Goal: Information Seeking & Learning: Learn about a topic

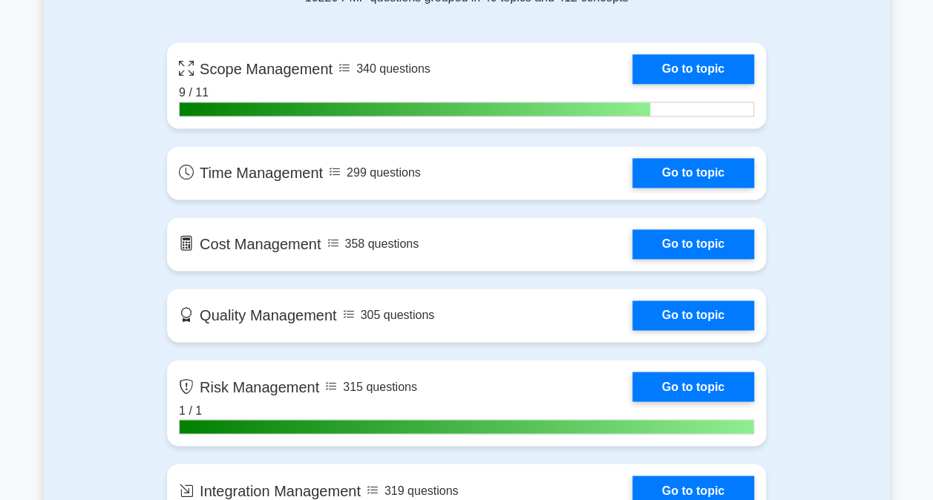
scroll to position [964, 0]
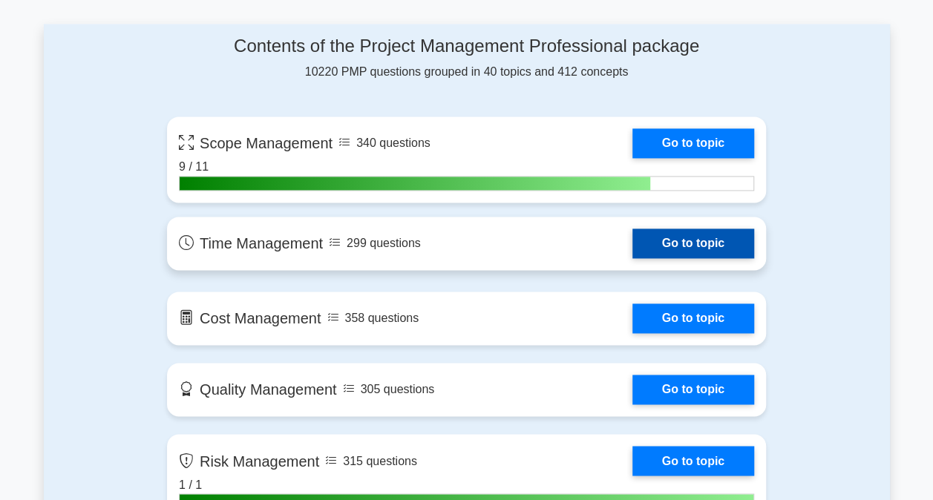
click at [680, 231] on link "Go to topic" at bounding box center [693, 243] width 122 height 30
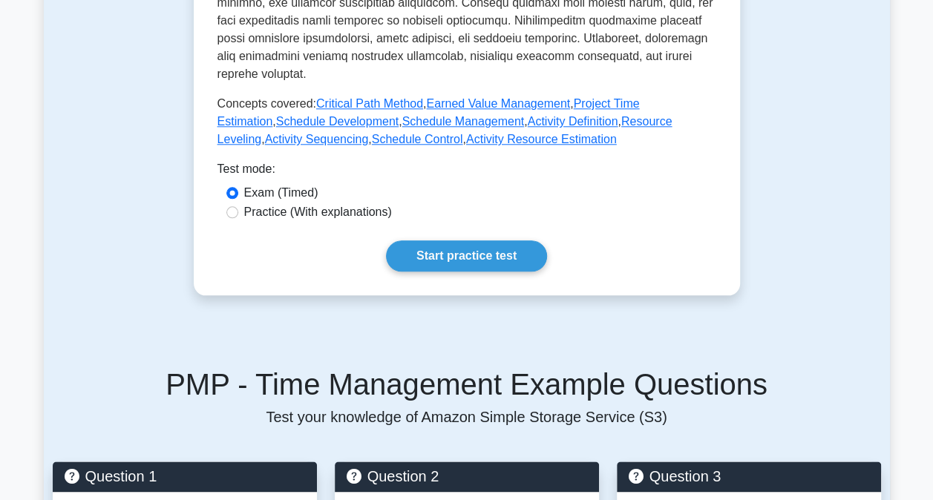
scroll to position [742, 0]
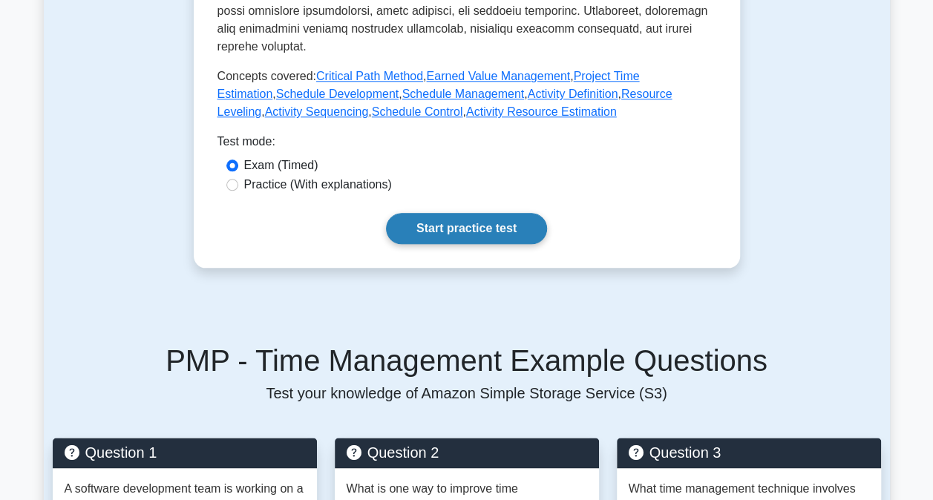
click at [469, 213] on link "Start practice test" at bounding box center [466, 228] width 161 height 31
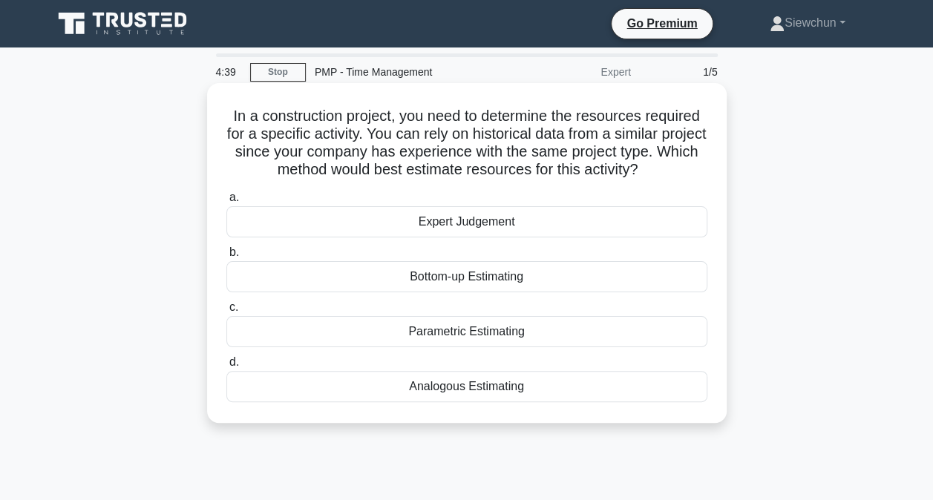
click at [462, 389] on div "Analogous Estimating" at bounding box center [466, 386] width 481 height 31
click at [226, 367] on input "d. Analogous Estimating" at bounding box center [226, 363] width 0 height 10
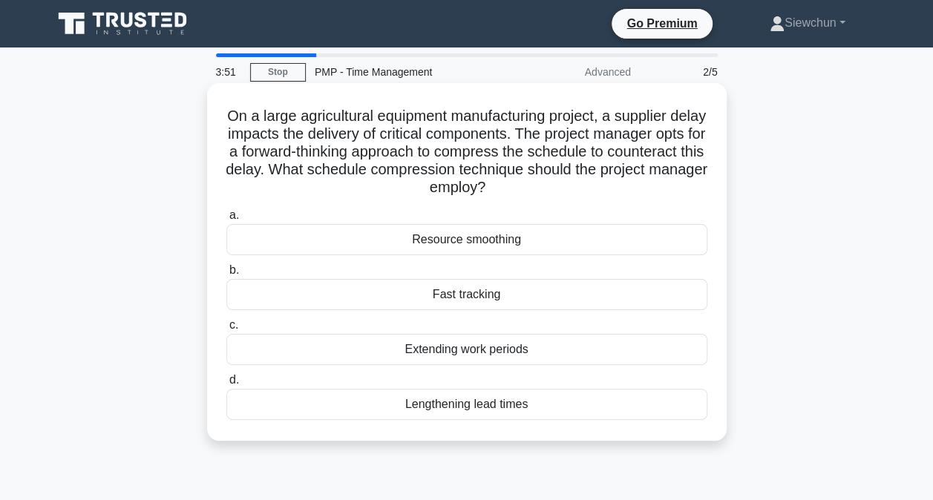
click at [496, 409] on div "Lengthening lead times" at bounding box center [466, 404] width 481 height 31
click at [226, 385] on input "d. Lengthening lead times" at bounding box center [226, 380] width 0 height 10
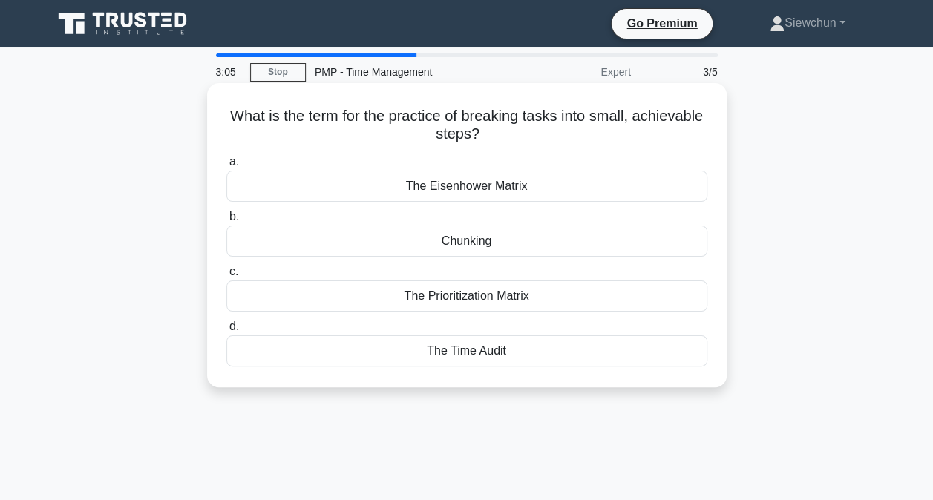
click at [524, 240] on div "Chunking" at bounding box center [466, 241] width 481 height 31
click at [226, 222] on input "b. Chunking" at bounding box center [226, 217] width 0 height 10
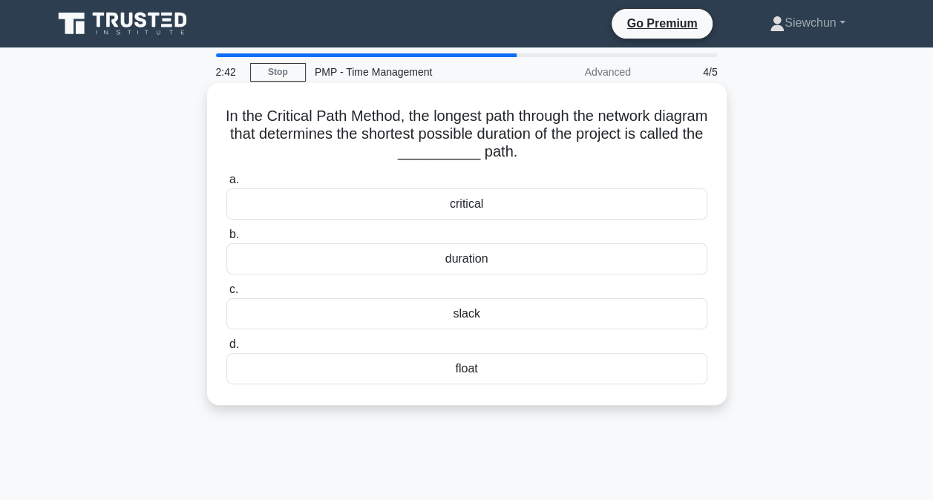
click at [464, 208] on div "critical" at bounding box center [466, 203] width 481 height 31
click at [226, 185] on input "a. critical" at bounding box center [226, 180] width 0 height 10
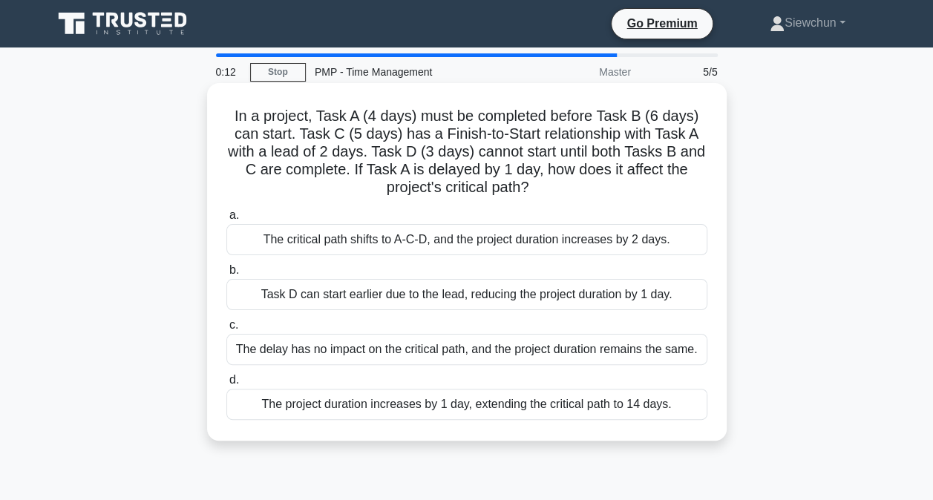
click at [479, 238] on div "The critical path shifts to A-C-D, and the project duration increases by 2 days." at bounding box center [466, 239] width 481 height 31
click at [226, 220] on input "a. The critical path shifts to A-C-D, and the project duration increases by 2 d…" at bounding box center [226, 216] width 0 height 10
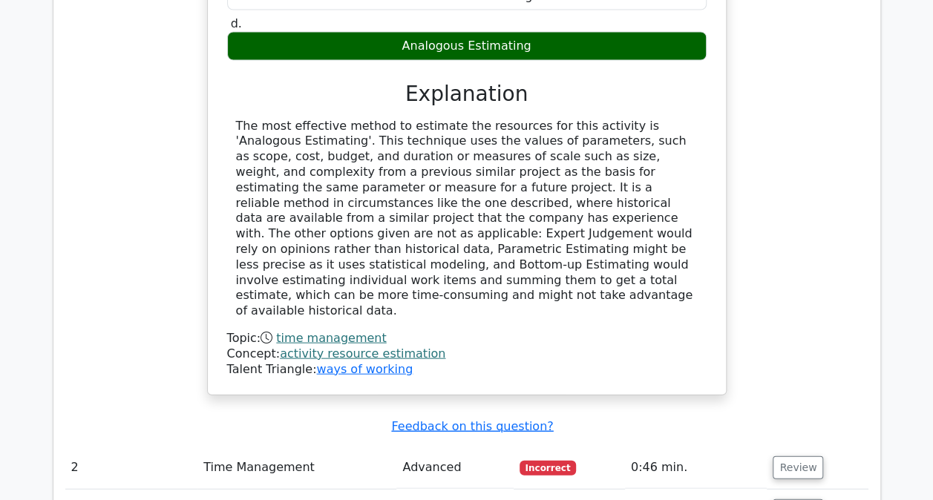
scroll to position [1632, 0]
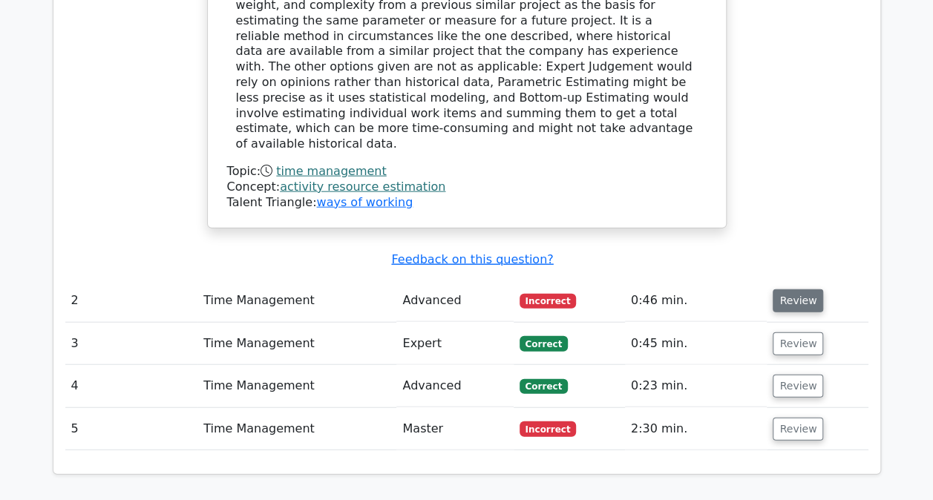
click at [783, 289] on button "Review" at bounding box center [797, 300] width 50 height 23
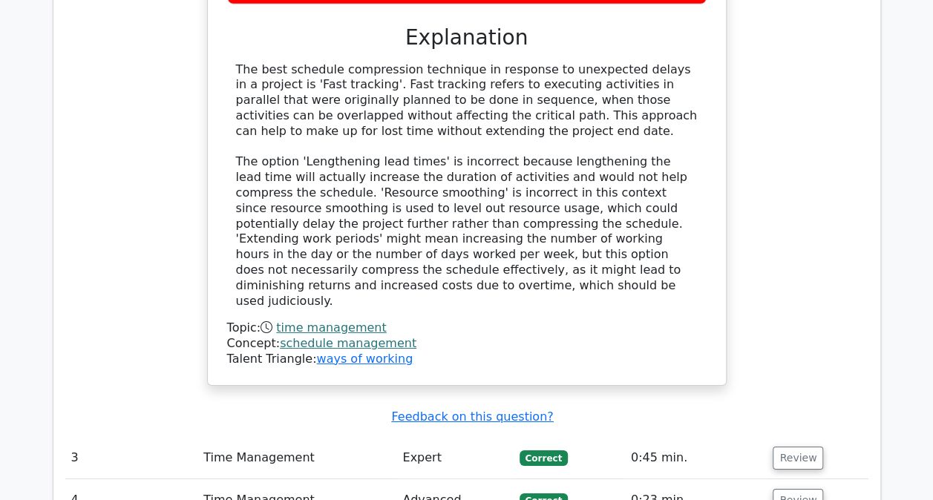
scroll to position [2448, 0]
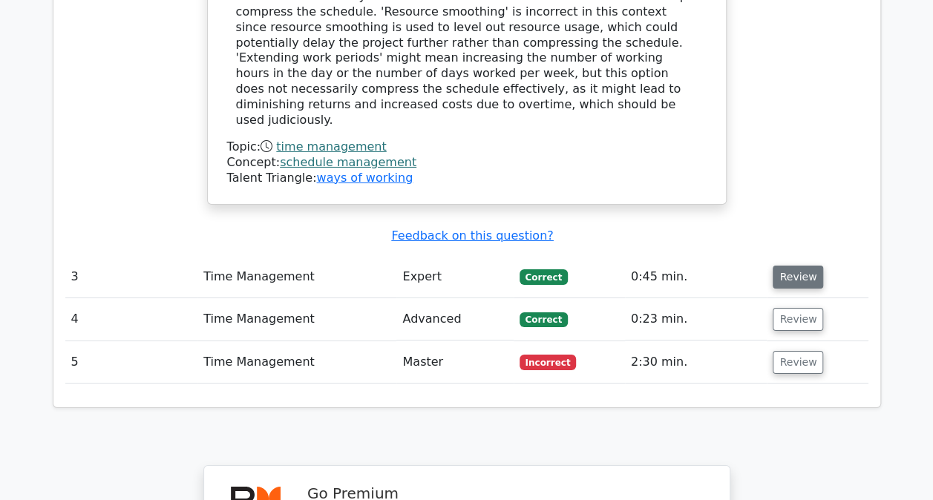
click at [783, 266] on button "Review" at bounding box center [797, 277] width 50 height 23
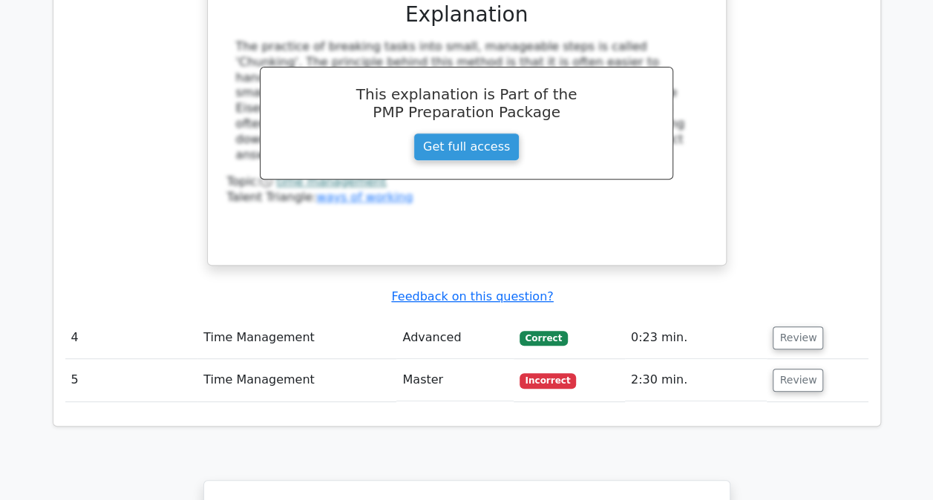
scroll to position [3116, 0]
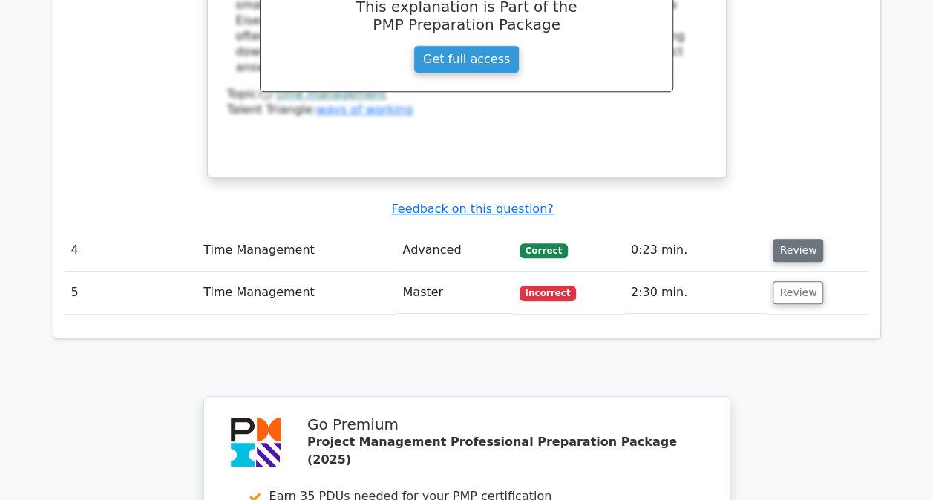
click at [789, 239] on button "Review" at bounding box center [797, 250] width 50 height 23
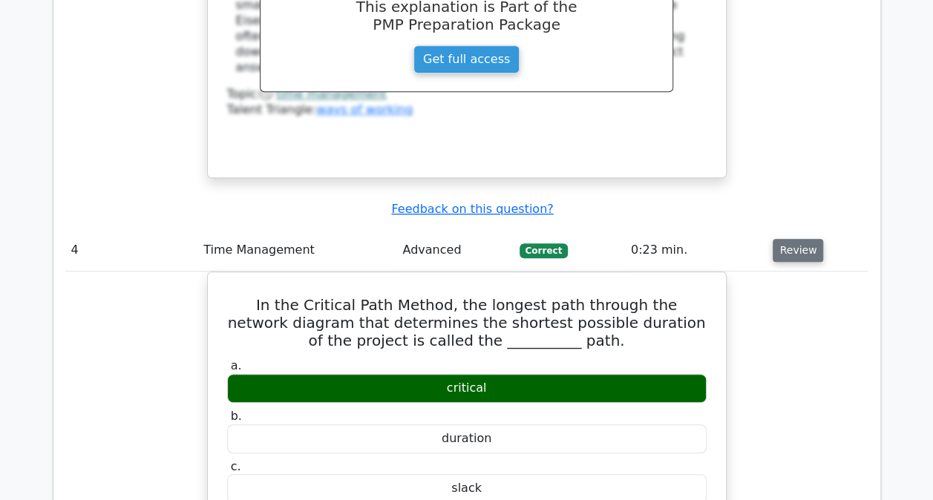
click at [789, 239] on button "Review" at bounding box center [797, 250] width 50 height 23
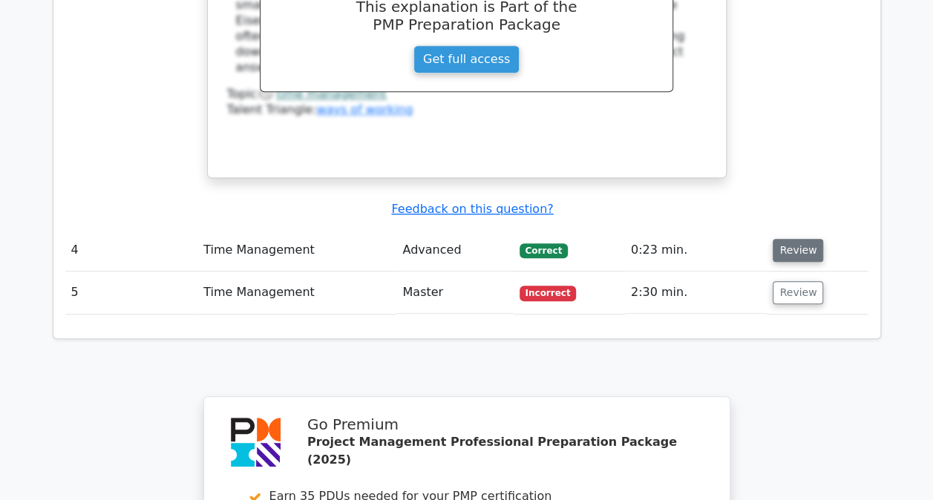
click at [789, 239] on button "Review" at bounding box center [797, 250] width 50 height 23
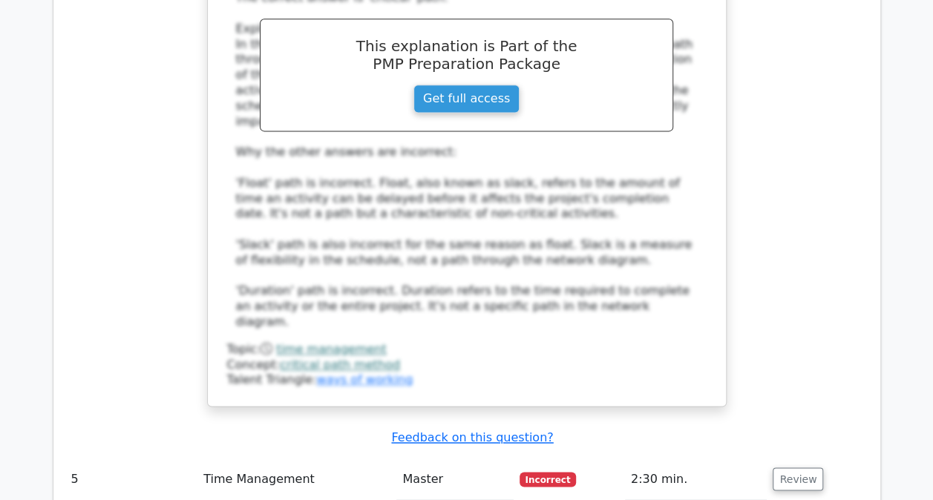
scroll to position [3858, 0]
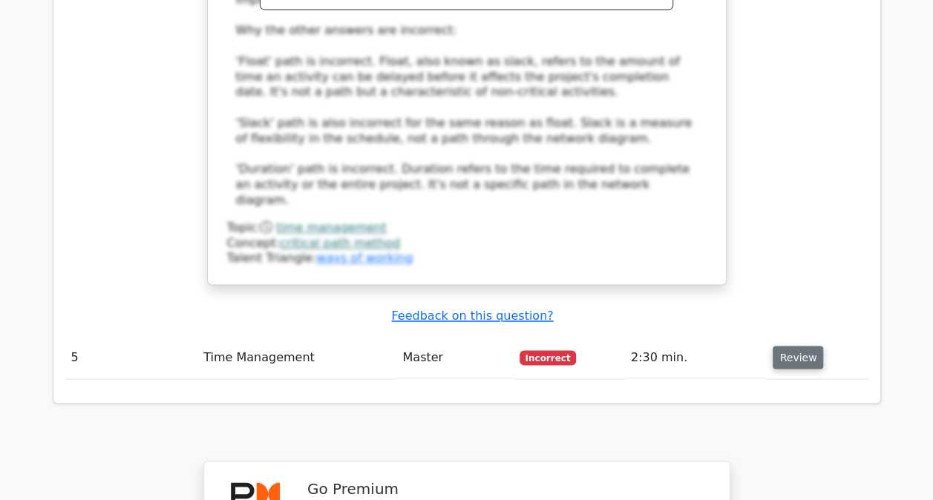
click at [795, 346] on button "Review" at bounding box center [797, 357] width 50 height 23
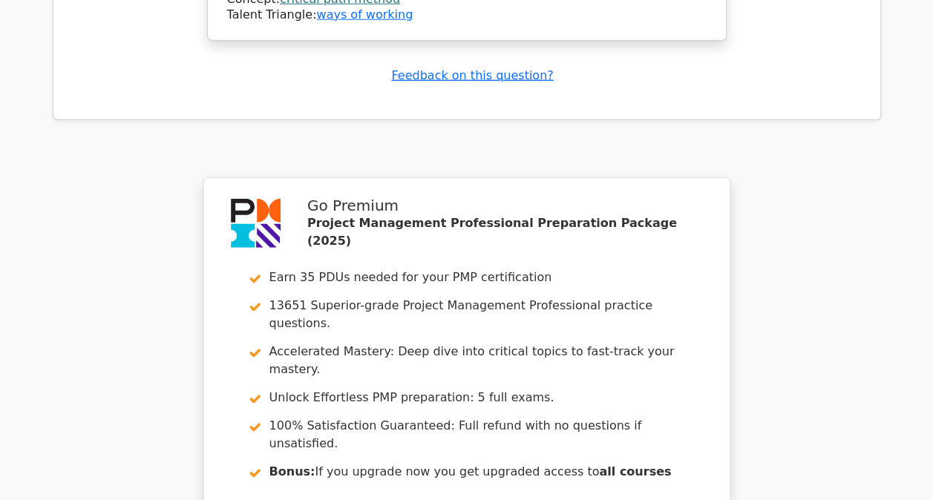
scroll to position [4902, 0]
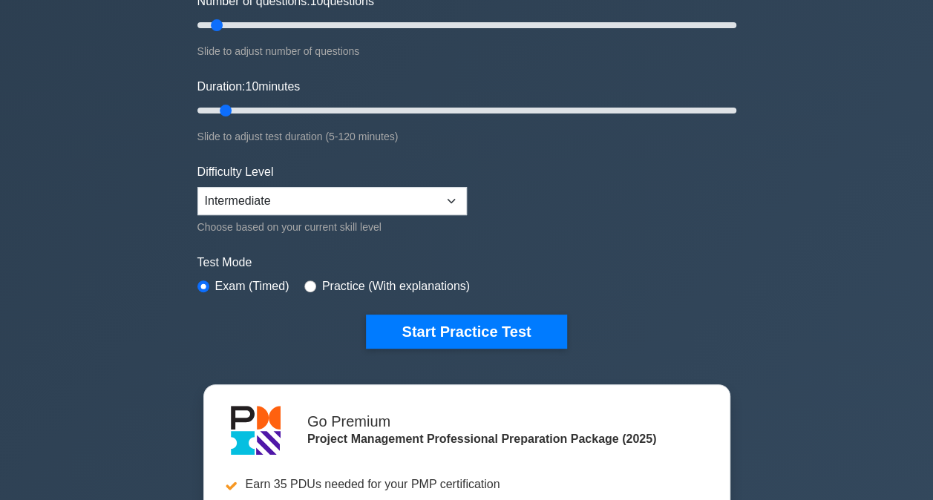
scroll to position [223, 0]
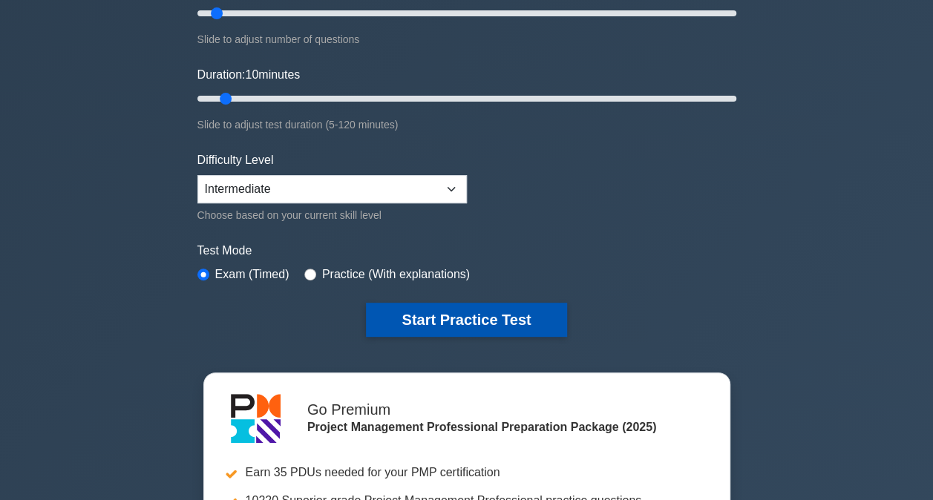
click at [456, 307] on button "Start Practice Test" at bounding box center [466, 320] width 200 height 34
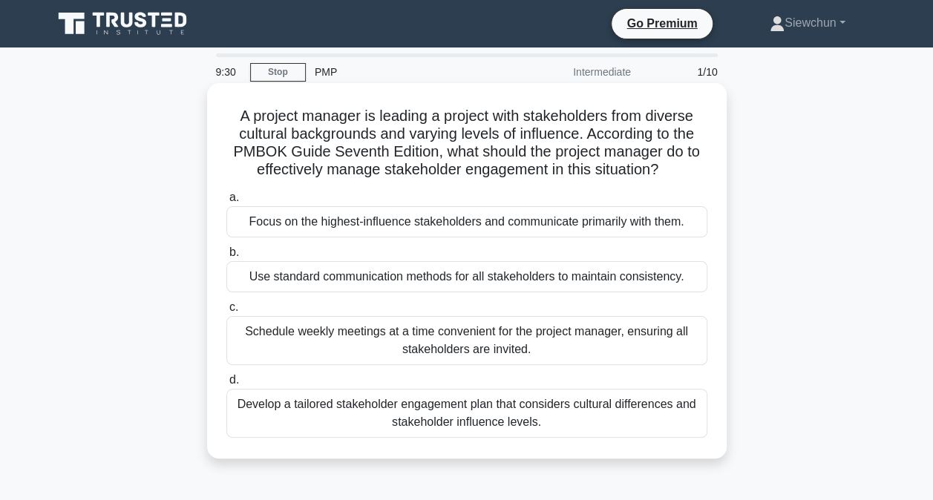
click at [544, 409] on div "Develop a tailored stakeholder engagement plan that considers cultural differen…" at bounding box center [466, 413] width 481 height 49
click at [226, 385] on input "d. Develop a tailored stakeholder engagement plan that considers cultural diffe…" at bounding box center [226, 380] width 0 height 10
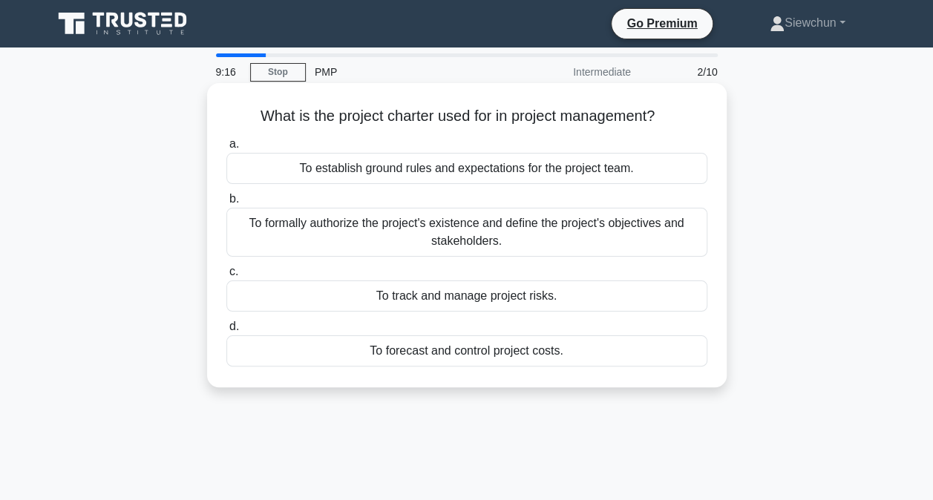
click at [544, 234] on div "To formally authorize the project's existence and define the project's objectiv…" at bounding box center [466, 232] width 481 height 49
click at [226, 204] on input "b. To formally authorize the project's existence and define the project's objec…" at bounding box center [226, 199] width 0 height 10
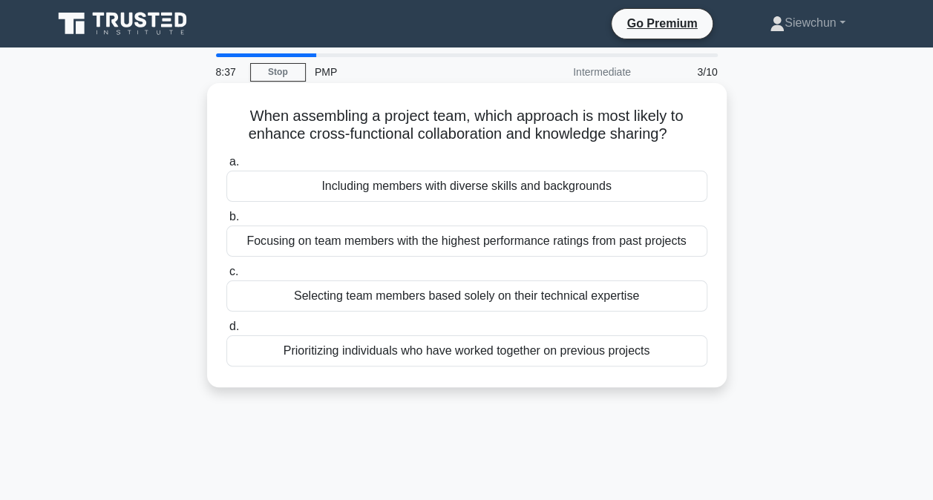
click at [465, 192] on div "Including members with diverse skills and backgrounds" at bounding box center [466, 186] width 481 height 31
click at [226, 167] on input "a. Including members with diverse skills and backgrounds" at bounding box center [226, 162] width 0 height 10
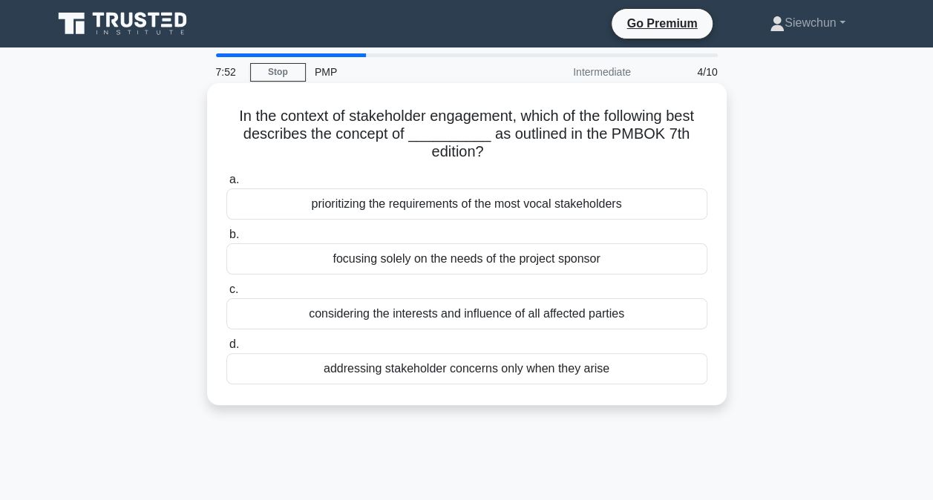
click at [503, 318] on div "considering the interests and influence of all affected parties" at bounding box center [466, 313] width 481 height 31
click at [226, 295] on input "c. considering the interests and influence of all affected parties" at bounding box center [226, 290] width 0 height 10
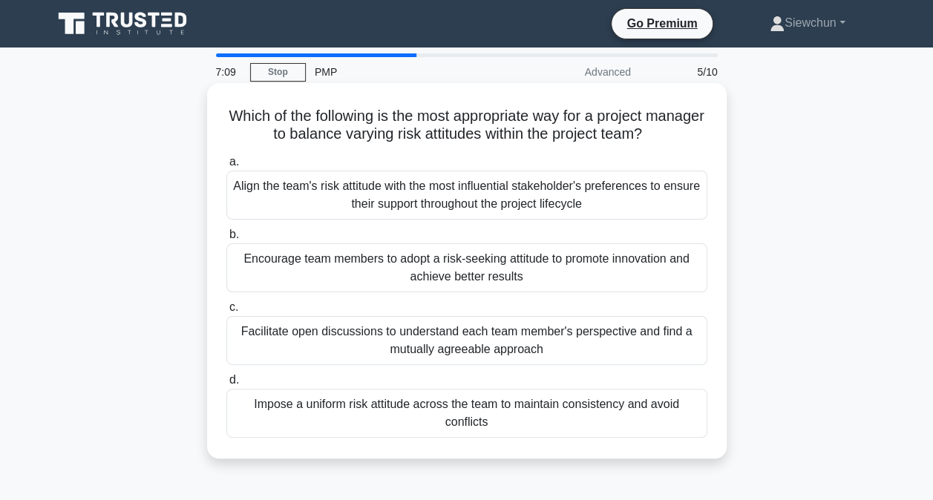
click at [484, 265] on div "Encourage team members to adopt a risk-seeking attitude to promote innovation a…" at bounding box center [466, 267] width 481 height 49
click at [226, 240] on input "b. Encourage team members to adopt a risk-seeking attitude to promote innovatio…" at bounding box center [226, 235] width 0 height 10
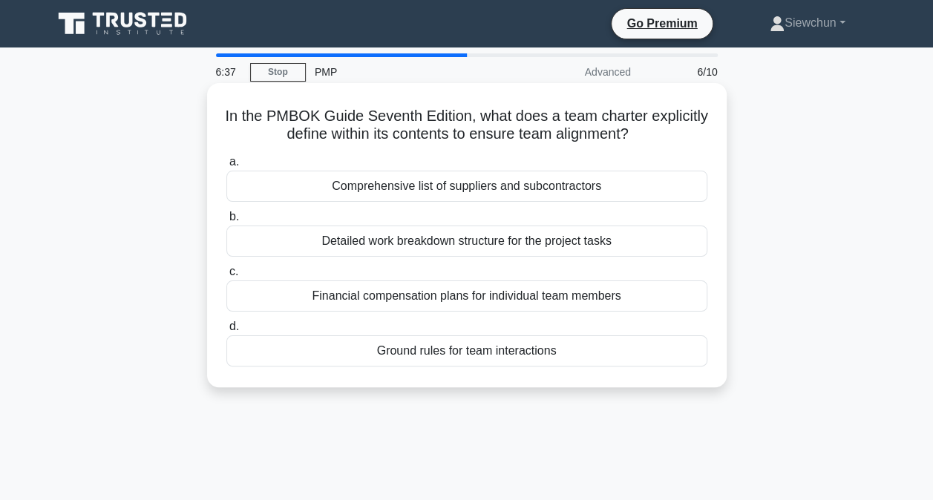
click at [515, 355] on div "Ground rules for team interactions" at bounding box center [466, 350] width 481 height 31
click at [226, 332] on input "d. Ground rules for team interactions" at bounding box center [226, 327] width 0 height 10
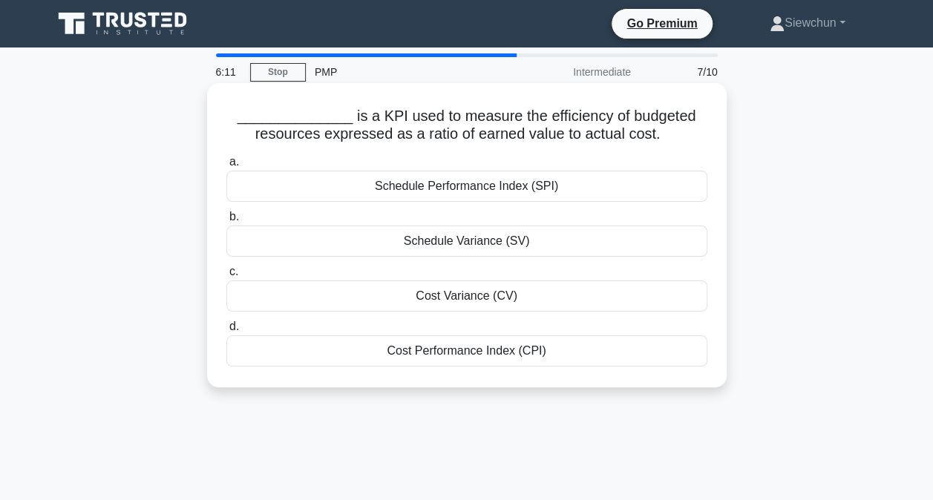
click at [501, 346] on div "Cost Performance Index (CPI)" at bounding box center [466, 350] width 481 height 31
click at [226, 332] on input "d. Cost Performance Index (CPI)" at bounding box center [226, 327] width 0 height 10
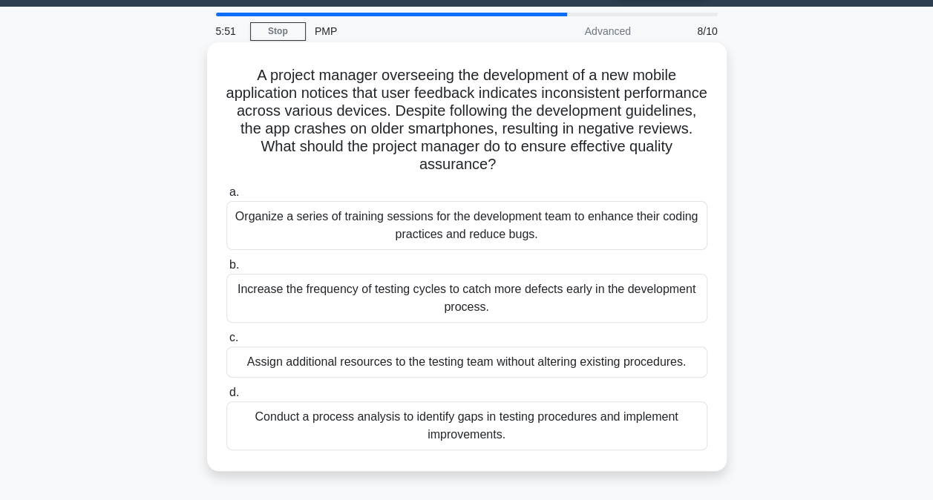
scroll to position [74, 0]
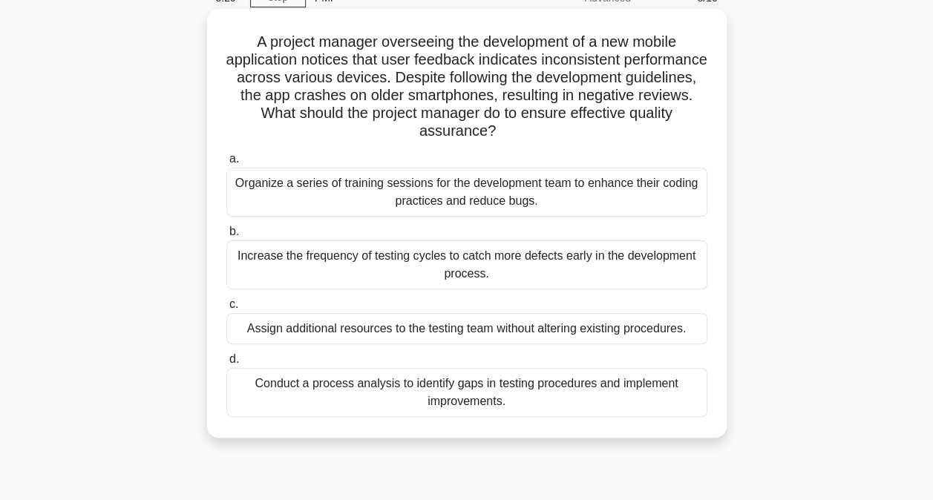
click at [469, 395] on div "Conduct a process analysis to identify gaps in testing procedures and implement…" at bounding box center [466, 392] width 481 height 49
click at [226, 364] on input "d. Conduct a process analysis to identify gaps in testing procedures and implem…" at bounding box center [226, 360] width 0 height 10
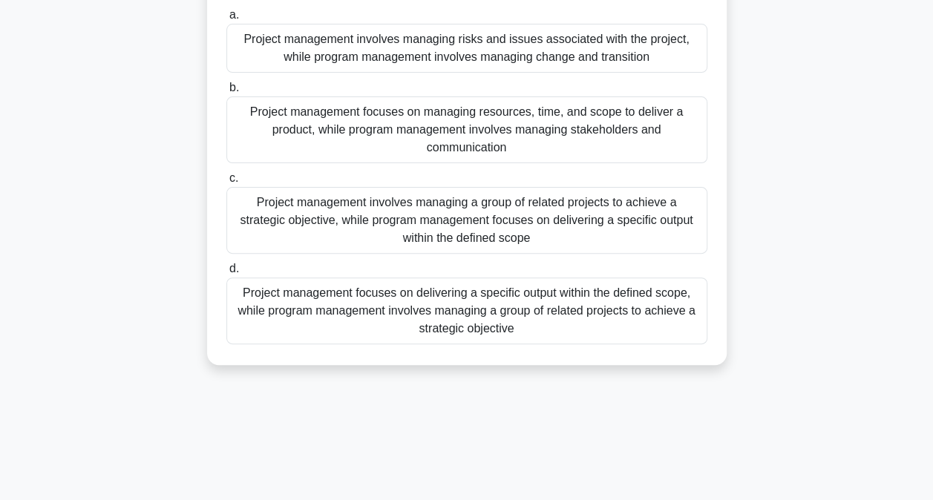
scroll to position [148, 0]
click at [490, 238] on div "Project management involves managing a group of related projects to achieve a s…" at bounding box center [466, 218] width 481 height 67
click at [226, 182] on input "c. Project management involves managing a group of related projects to achieve …" at bounding box center [226, 177] width 0 height 10
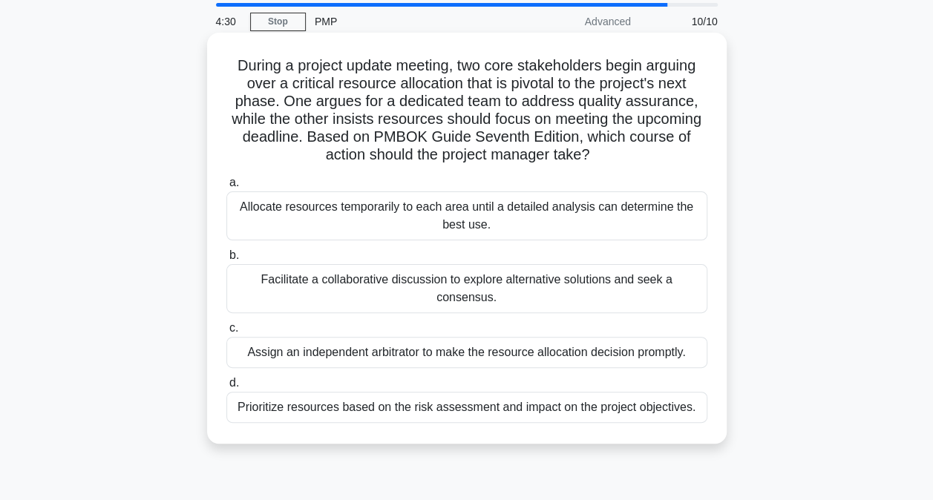
scroll to position [74, 0]
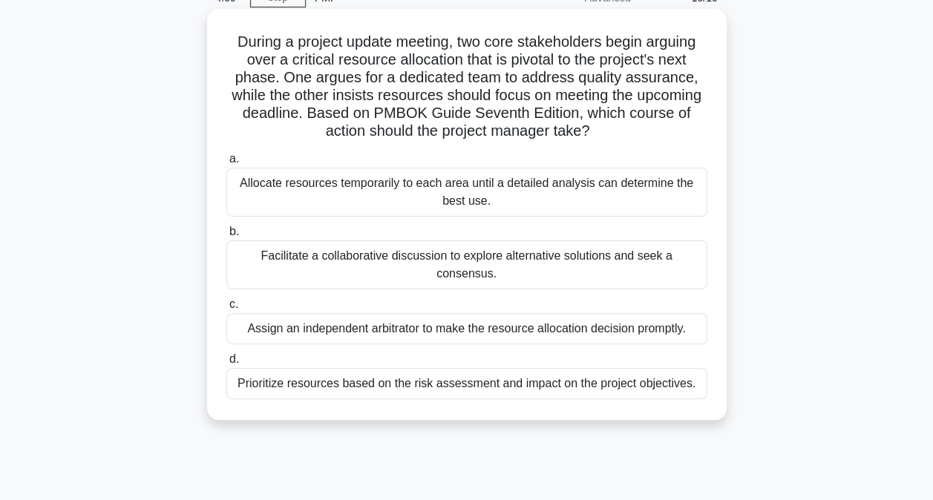
click at [582, 252] on div "Facilitate a collaborative discussion to explore alternative solutions and seek…" at bounding box center [466, 264] width 481 height 49
click at [226, 237] on input "b. Facilitate a collaborative discussion to explore alternative solutions and s…" at bounding box center [226, 232] width 0 height 10
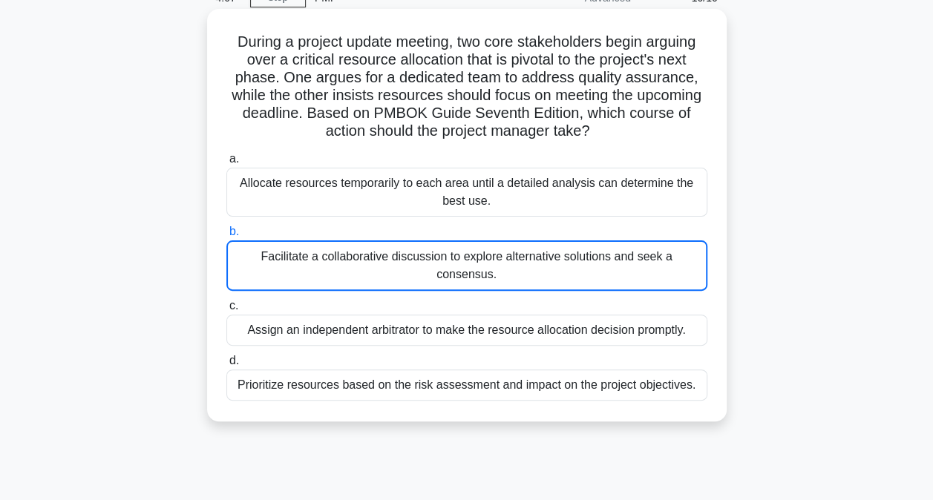
scroll to position [0, 0]
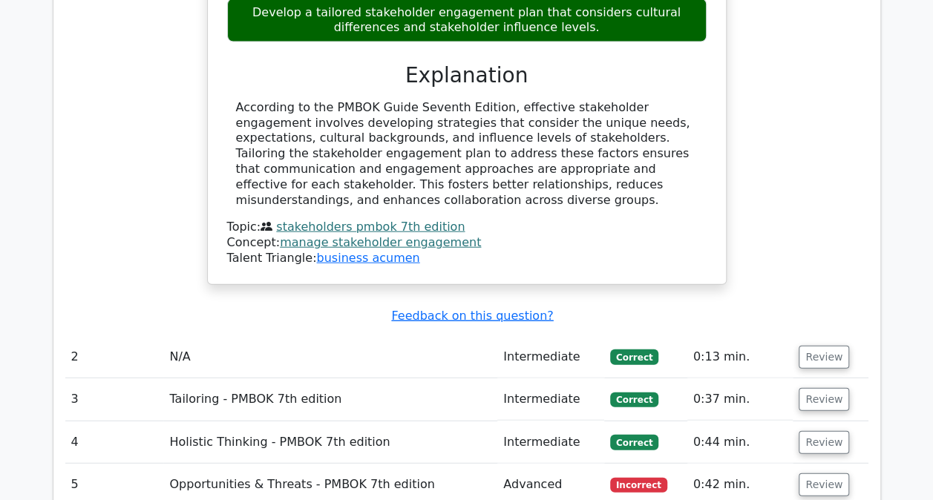
scroll to position [1855, 0]
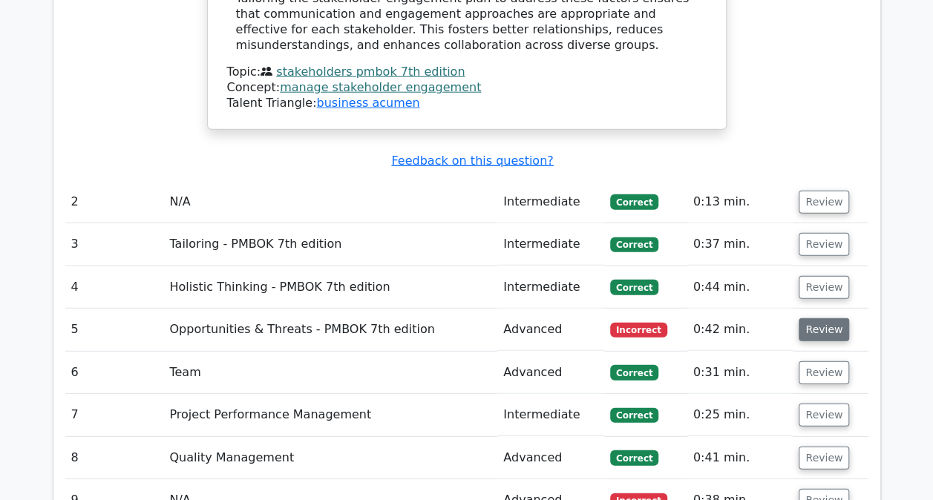
click at [812, 318] on button "Review" at bounding box center [823, 329] width 50 height 23
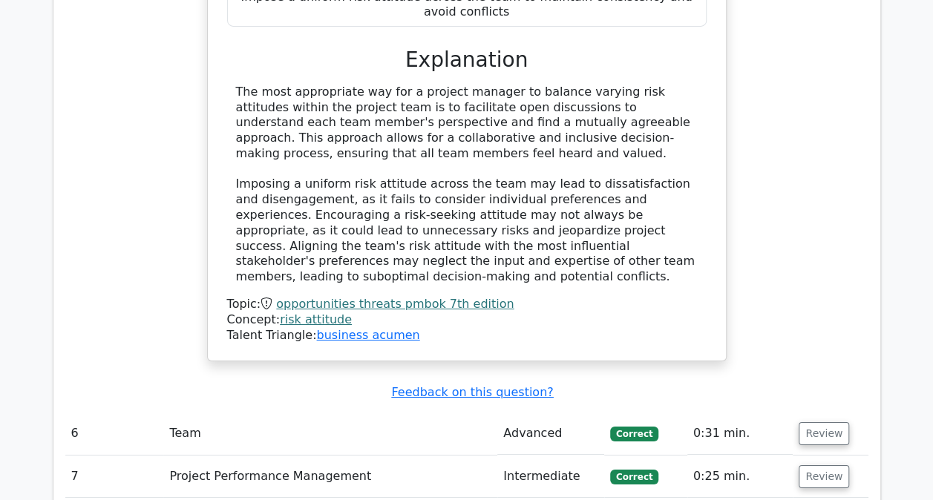
scroll to position [2671, 0]
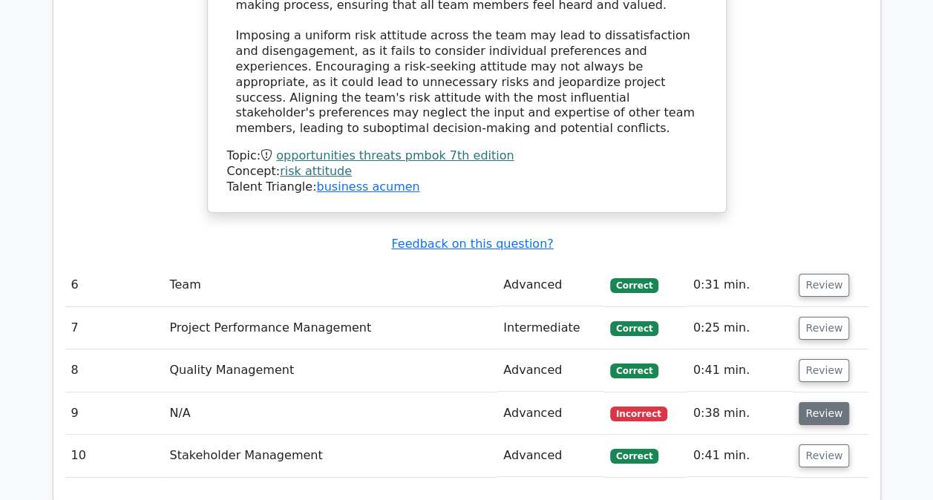
click at [809, 402] on button "Review" at bounding box center [823, 413] width 50 height 23
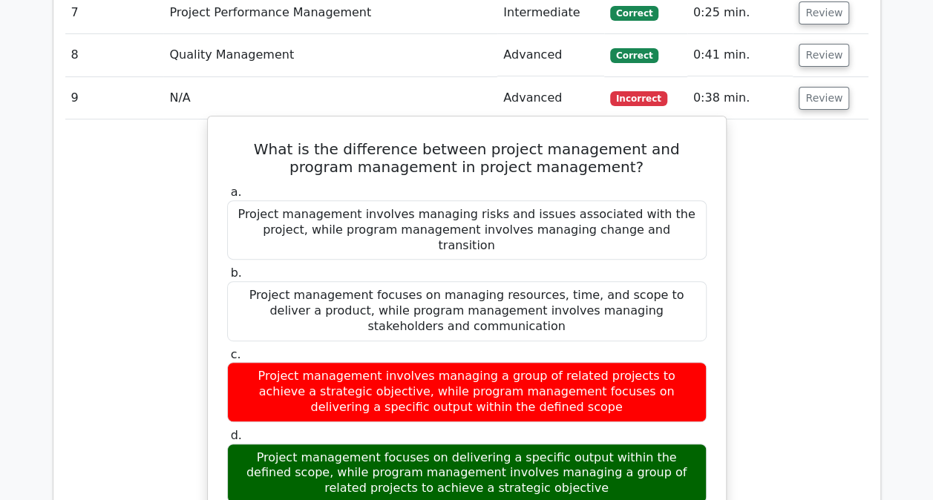
scroll to position [2967, 0]
